Goal: Find specific page/section: Find specific page/section

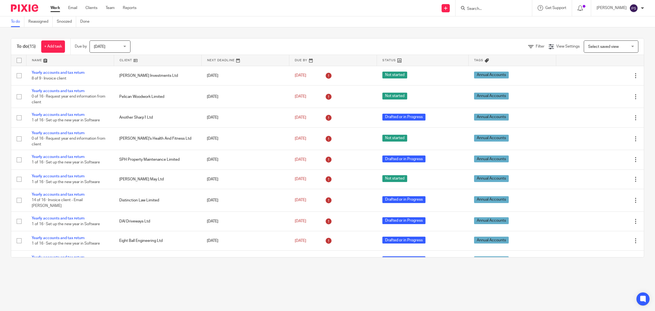
click at [468, 11] on div at bounding box center [494, 8] width 76 height 16
click at [480, 8] on input "Search" at bounding box center [491, 9] width 49 height 5
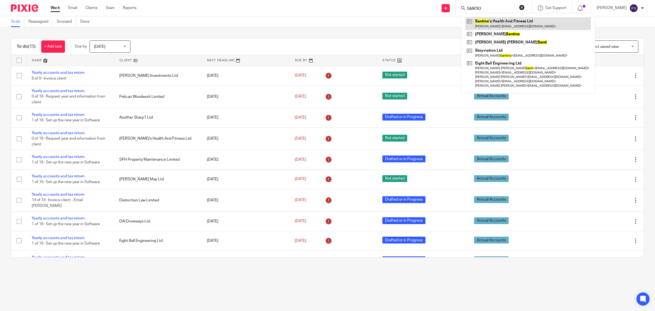
type input "SANTIO"
click at [507, 23] on link at bounding box center [528, 23] width 126 height 13
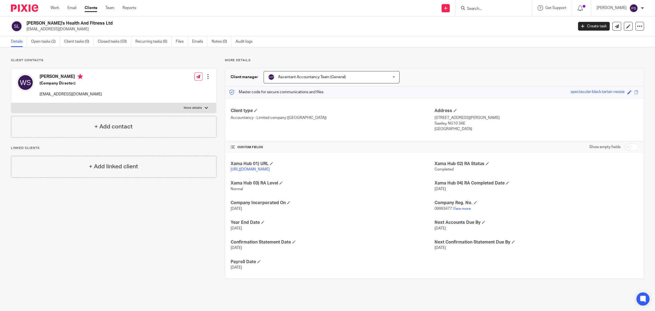
drag, startPoint x: 28, startPoint y: 22, endPoint x: 99, endPoint y: 21, distance: 71.3
click at [97, 21] on h2 "[PERSON_NAME]'s Health And Fitness Ltd" at bounding box center [243, 23] width 435 height 6
copy h2 "Santino's Health And Fitness Ltd"
copy h2 "[PERSON_NAME]'s Health And Fitness Ltd"
click at [477, 7] on input "Search" at bounding box center [491, 9] width 49 height 5
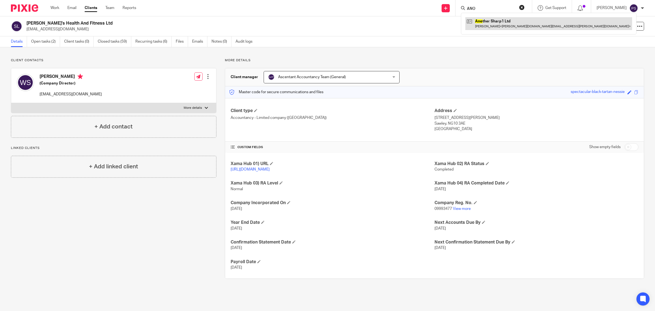
type input "ANO"
click at [502, 21] on link at bounding box center [548, 23] width 167 height 13
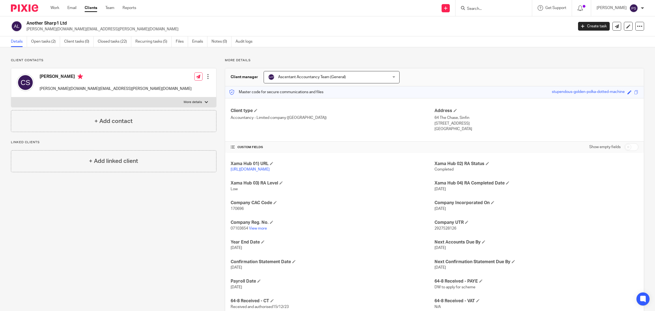
click at [489, 7] on input "Search" at bounding box center [491, 9] width 49 height 5
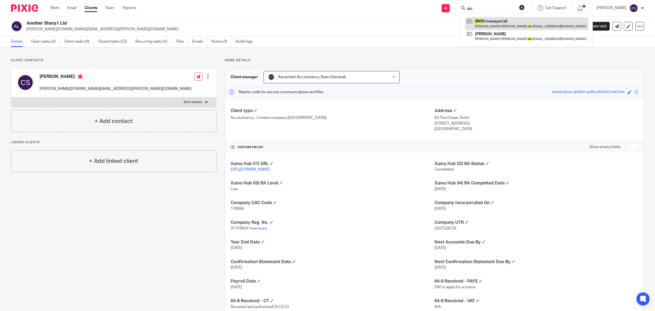
type input "dai"
click at [510, 20] on link at bounding box center [526, 23] width 123 height 13
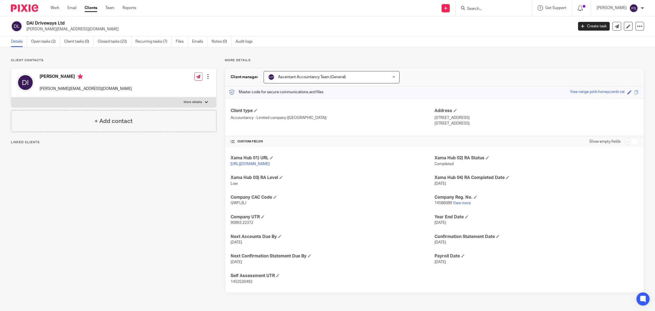
drag, startPoint x: 27, startPoint y: 21, endPoint x: 67, endPoint y: 21, distance: 39.6
click at [67, 21] on h2 "DAI Driveways Ltd" at bounding box center [243, 23] width 435 height 6
copy h2 "DAI Driveways Ltd"
